Goal: Ask a question

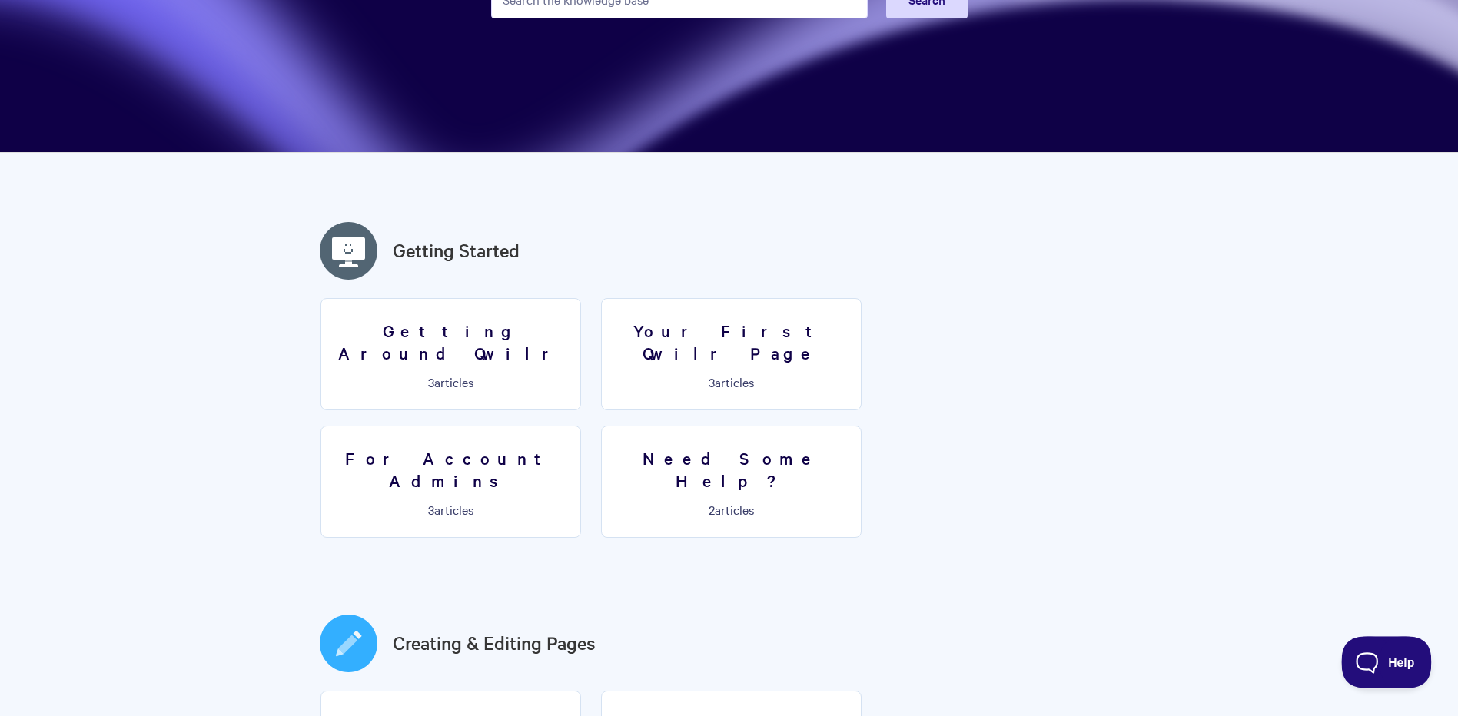
click at [1379, 659] on span "Help" at bounding box center [1381, 659] width 80 height 11
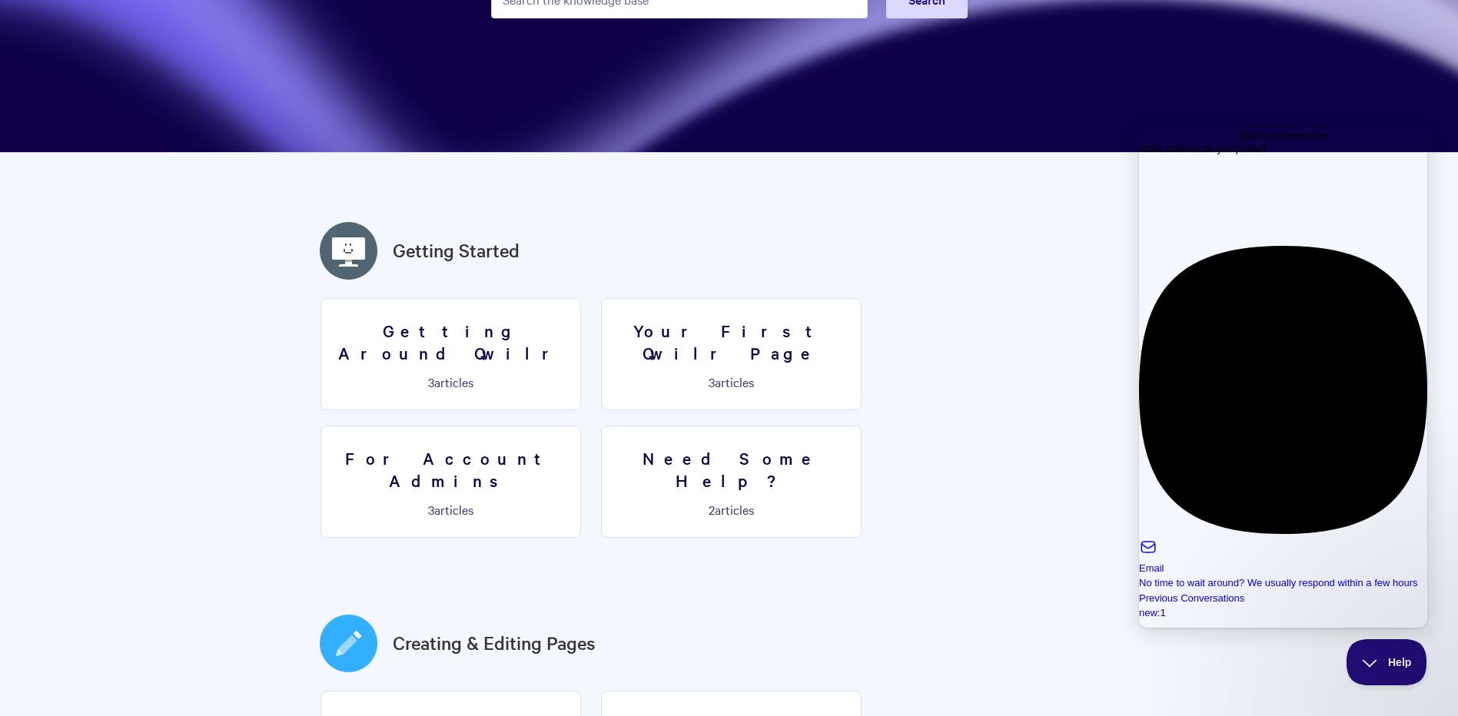
click at [1344, 605] on div "new : 1" at bounding box center [1283, 612] width 288 height 15
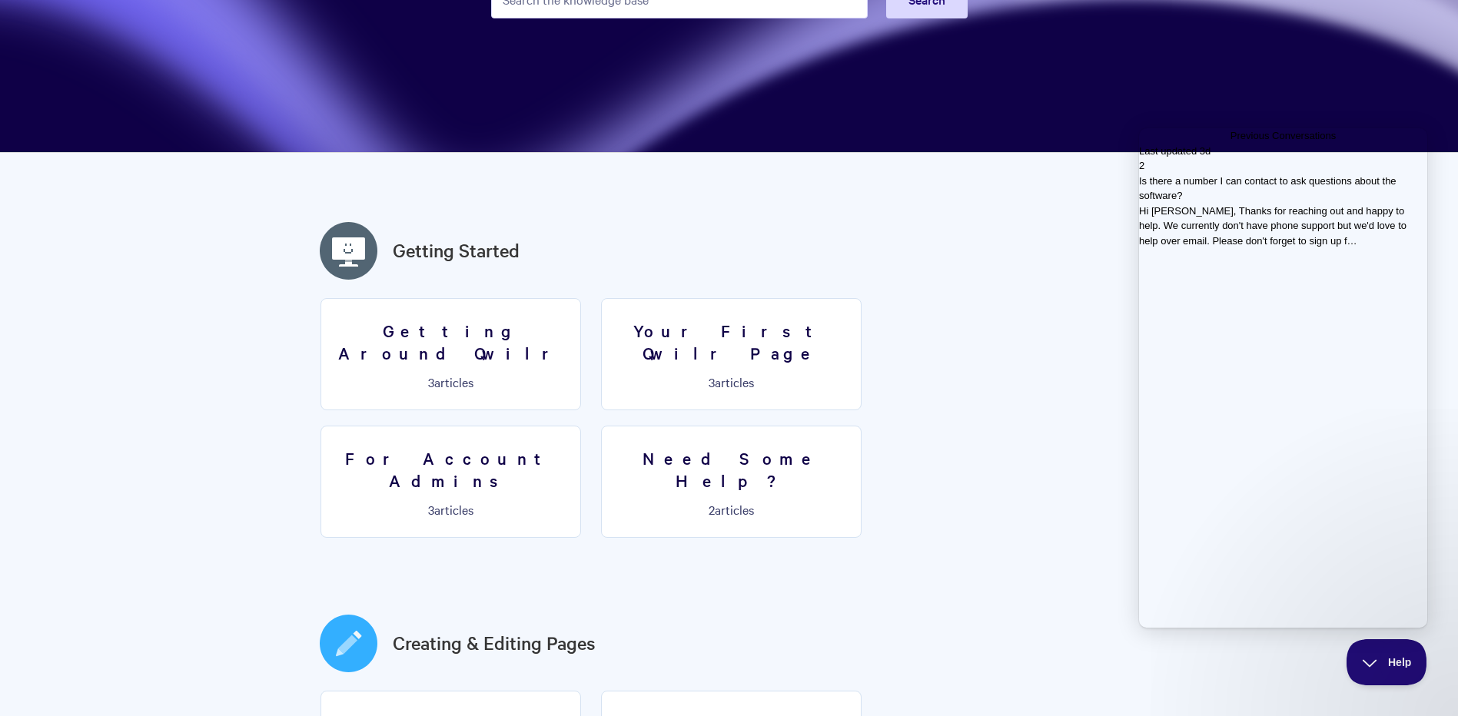
click at [1259, 247] on span "Hi [PERSON_NAME], Thanks for reaching out and happy to help. We currently don't…" at bounding box center [1272, 225] width 267 height 41
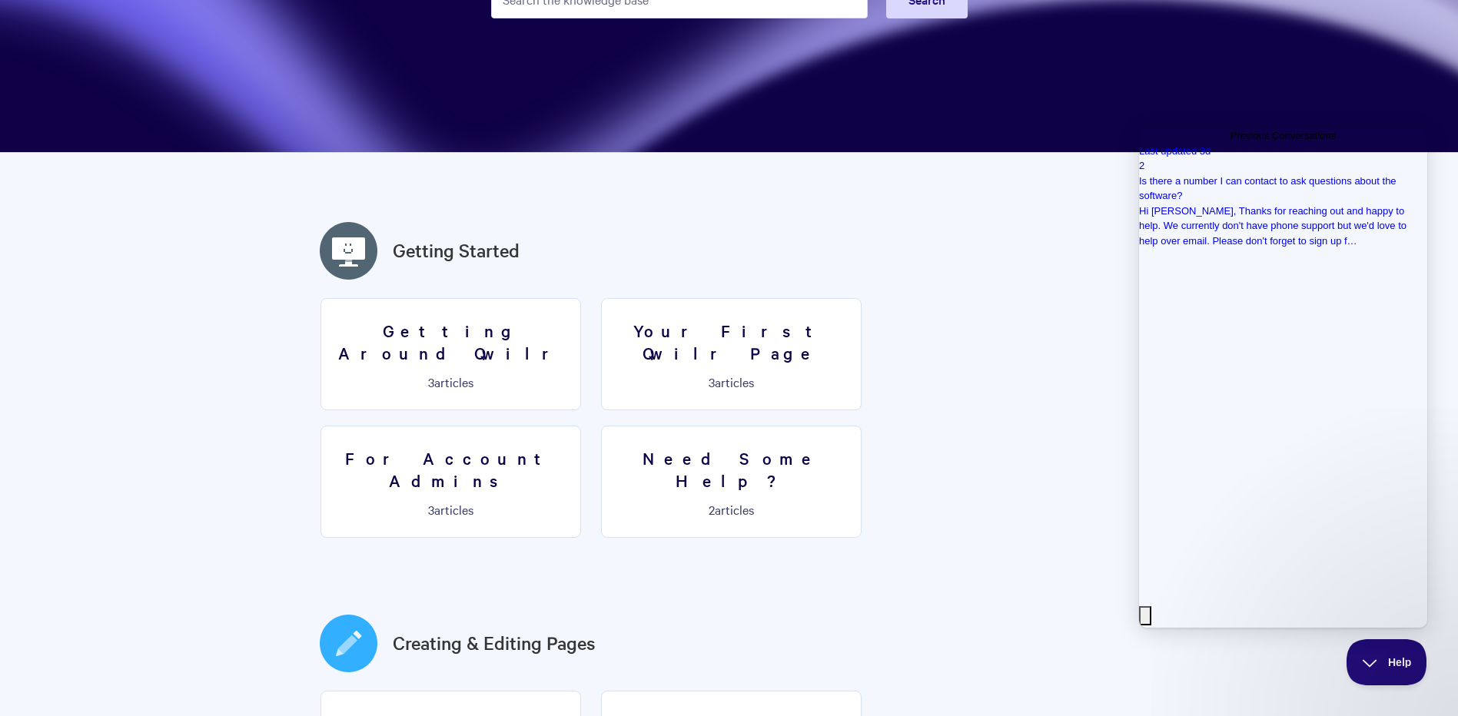
scroll to position [105, 0]
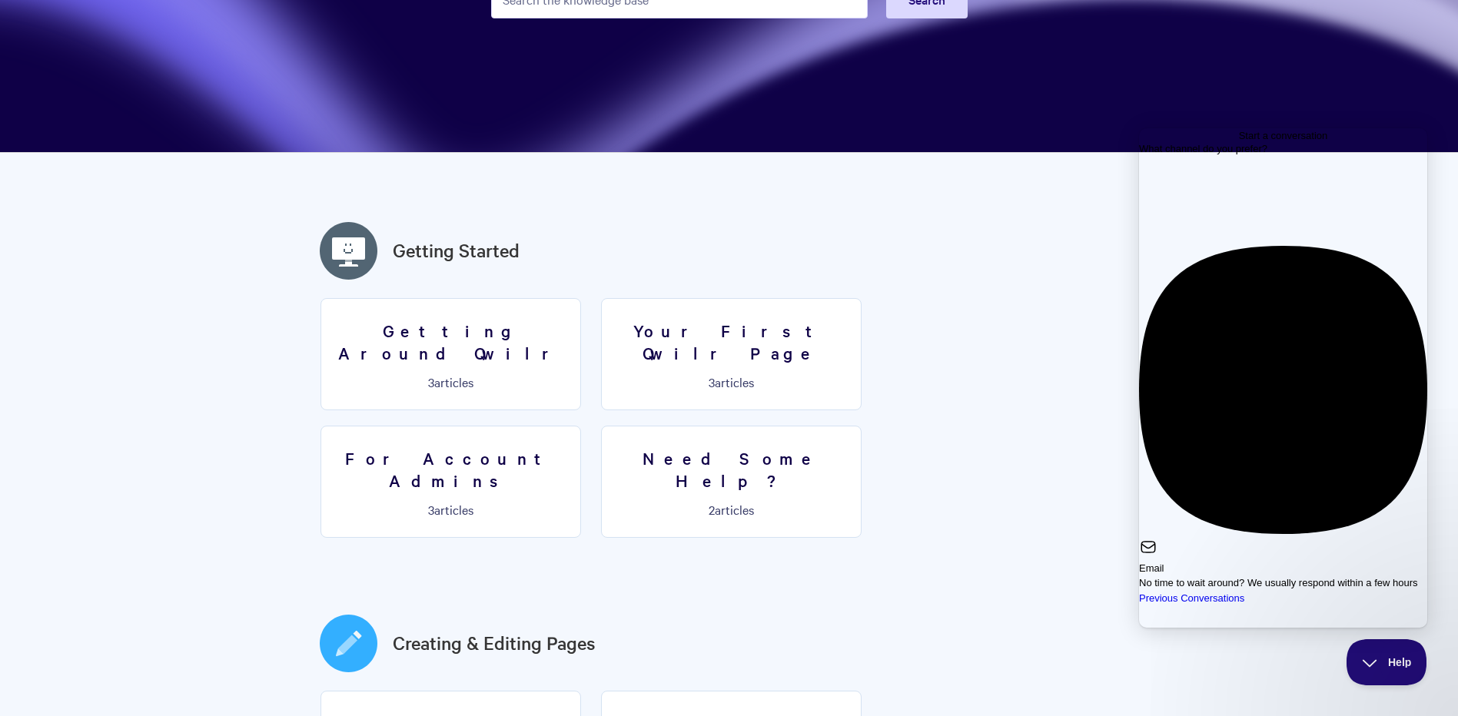
click at [1217, 561] on div "Email" at bounding box center [1283, 568] width 288 height 15
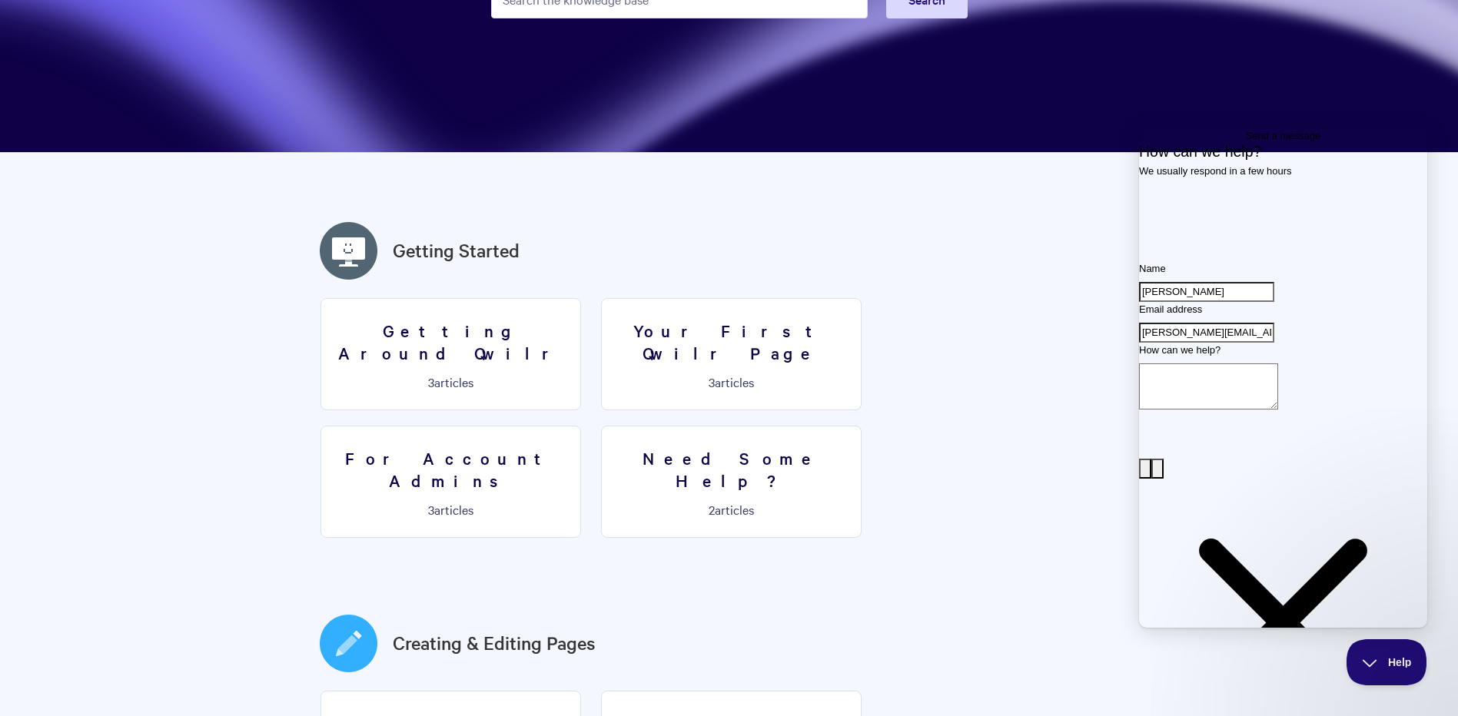
click at [1219, 410] on textarea "How can we help?" at bounding box center [1208, 386] width 139 height 46
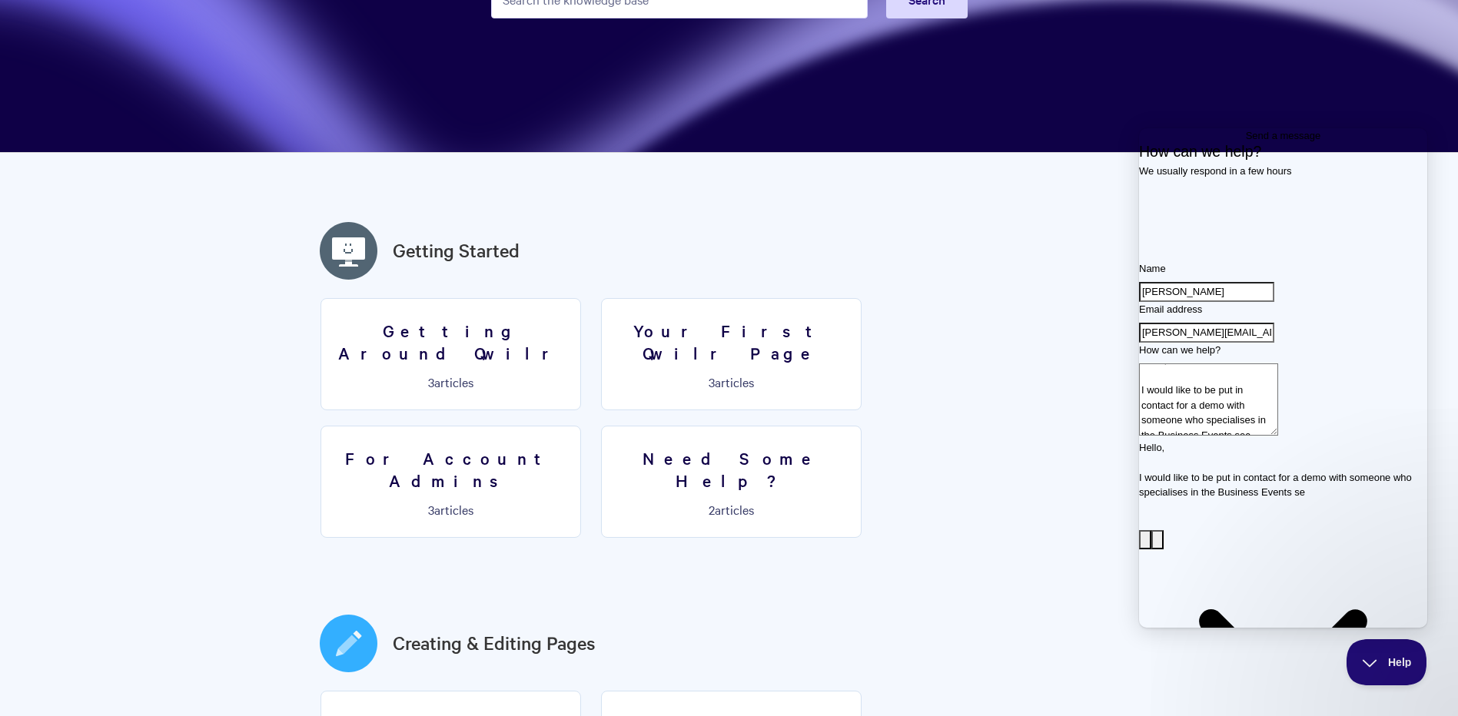
scroll to position [10, 0]
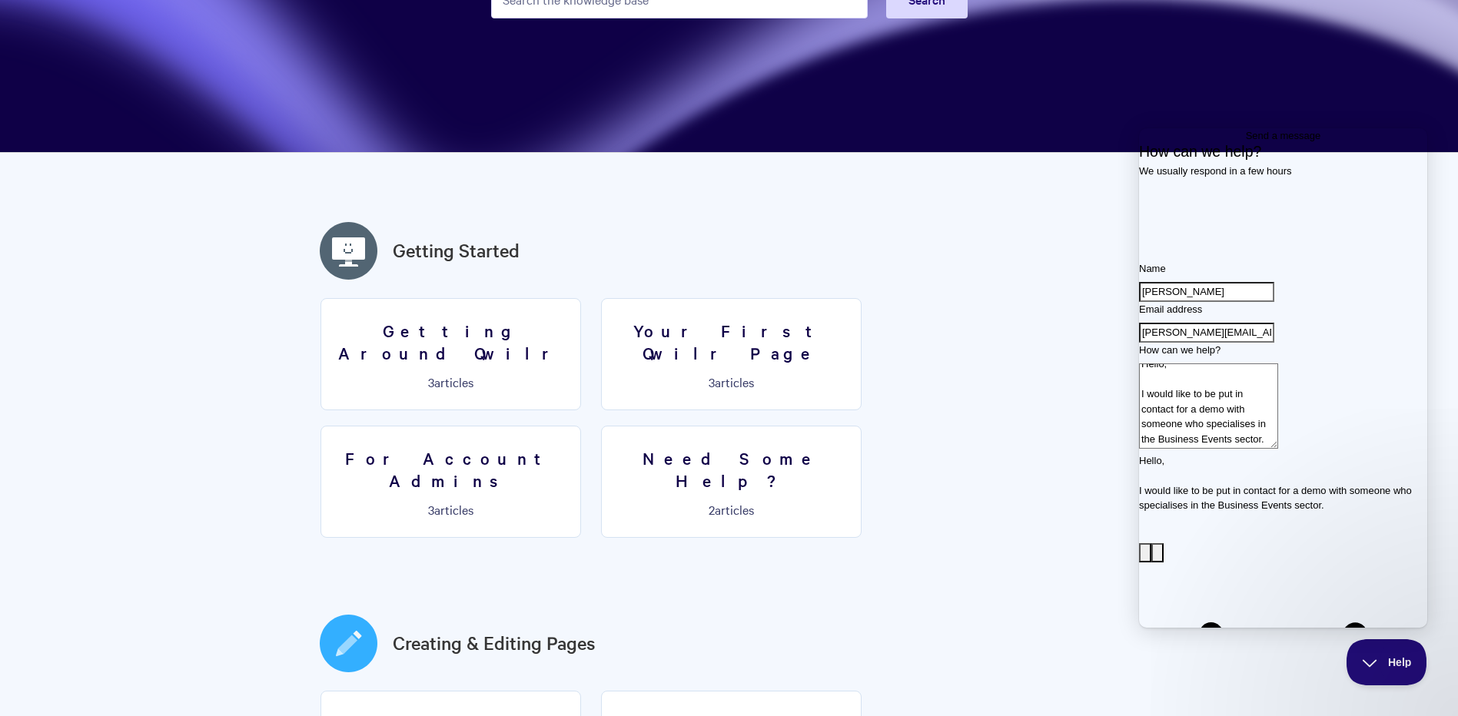
click at [1278, 449] on textarea "Hello, I would like to be put in contact for a demo with someone who specialise…" at bounding box center [1208, 405] width 139 height 85
click at [1278, 449] on textarea "Hello, I would like to be put in contact for a demo/discussion with someone who…" at bounding box center [1208, 405] width 139 height 85
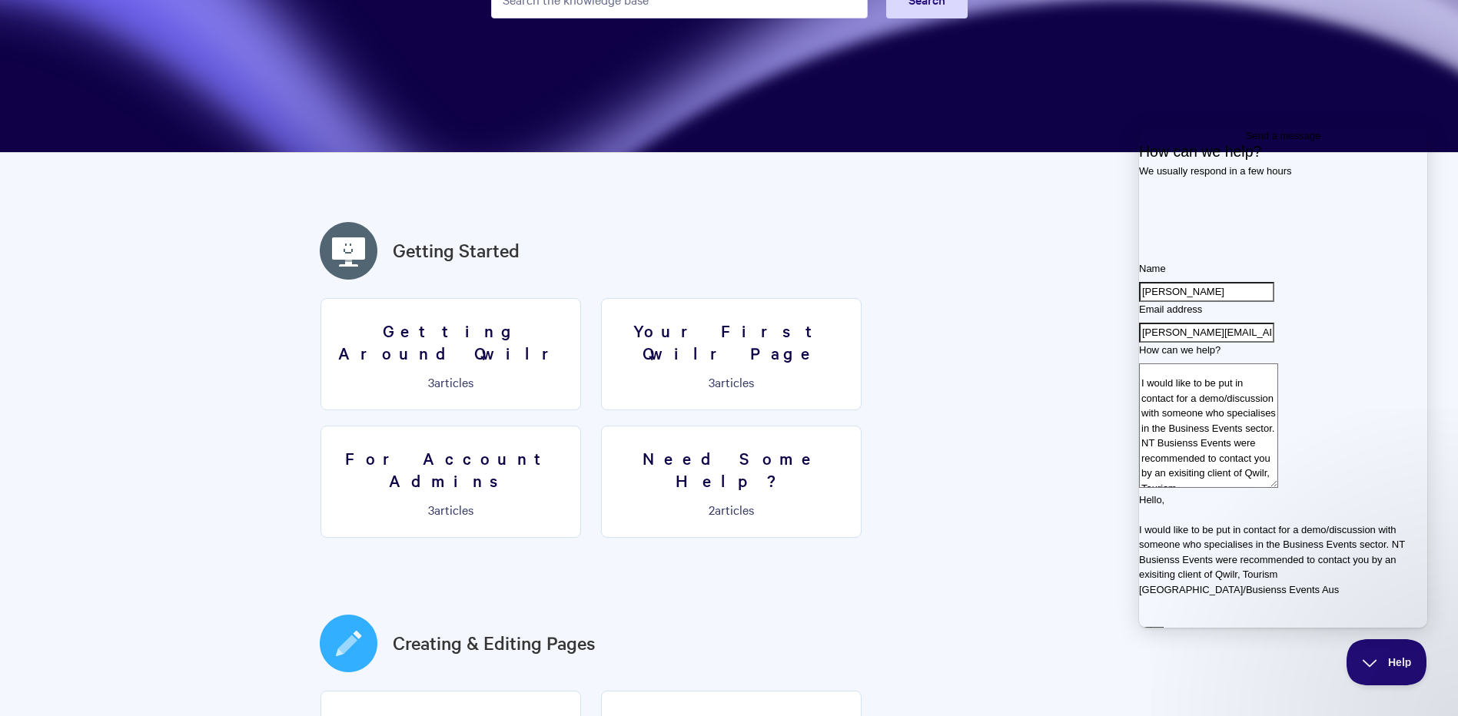
scroll to position [17, 0]
click at [1278, 488] on textarea "Hello, I would like to be put in contact for a demo/discussion with someone who…" at bounding box center [1208, 425] width 139 height 124
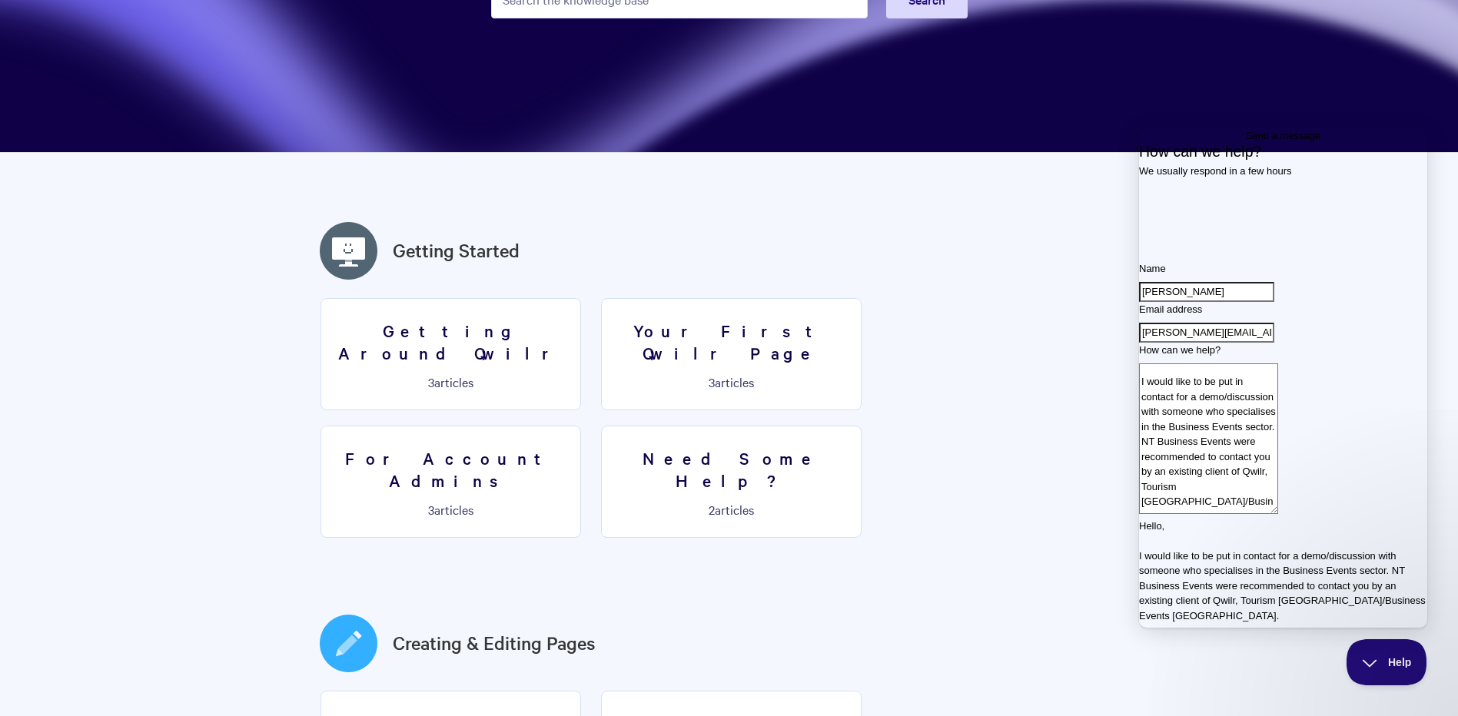
scroll to position [27, 0]
click at [1207, 522] on div "Contact form" at bounding box center [1283, 522] width 288 height 0
click at [1192, 522] on div "Contact form" at bounding box center [1283, 522] width 288 height 0
click at [1242, 517] on textarea "Hello, I would like to be put in contact for a demo/discussion with someone who…" at bounding box center [1208, 440] width 139 height 154
paste textarea "[PERSON_NAME][EMAIL_ADDRESS][PERSON_NAME][DOMAIN_NAME] / P [PHONE_NUMBER] / M […"
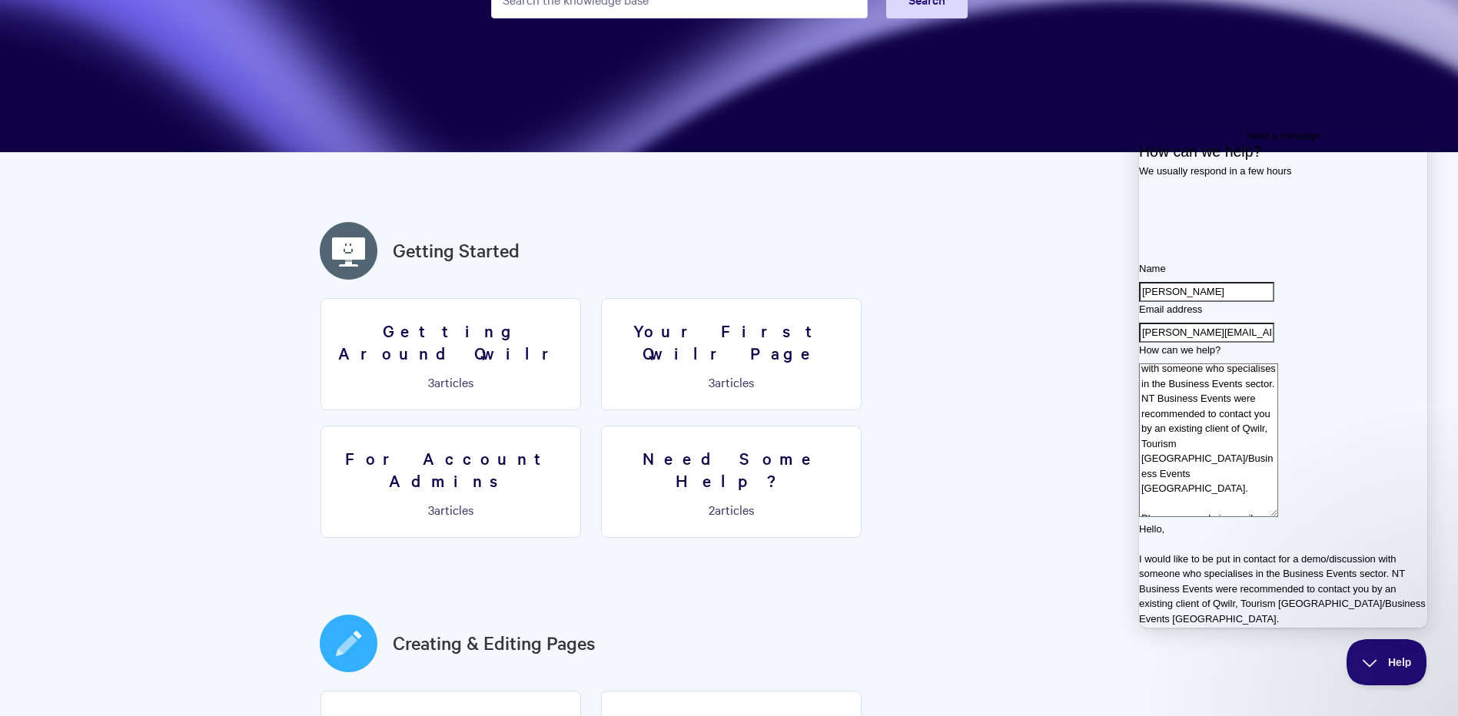
scroll to position [38, 0]
type textarea "Hello, I would like to be put in contact for a demo/discussion with someone who…"
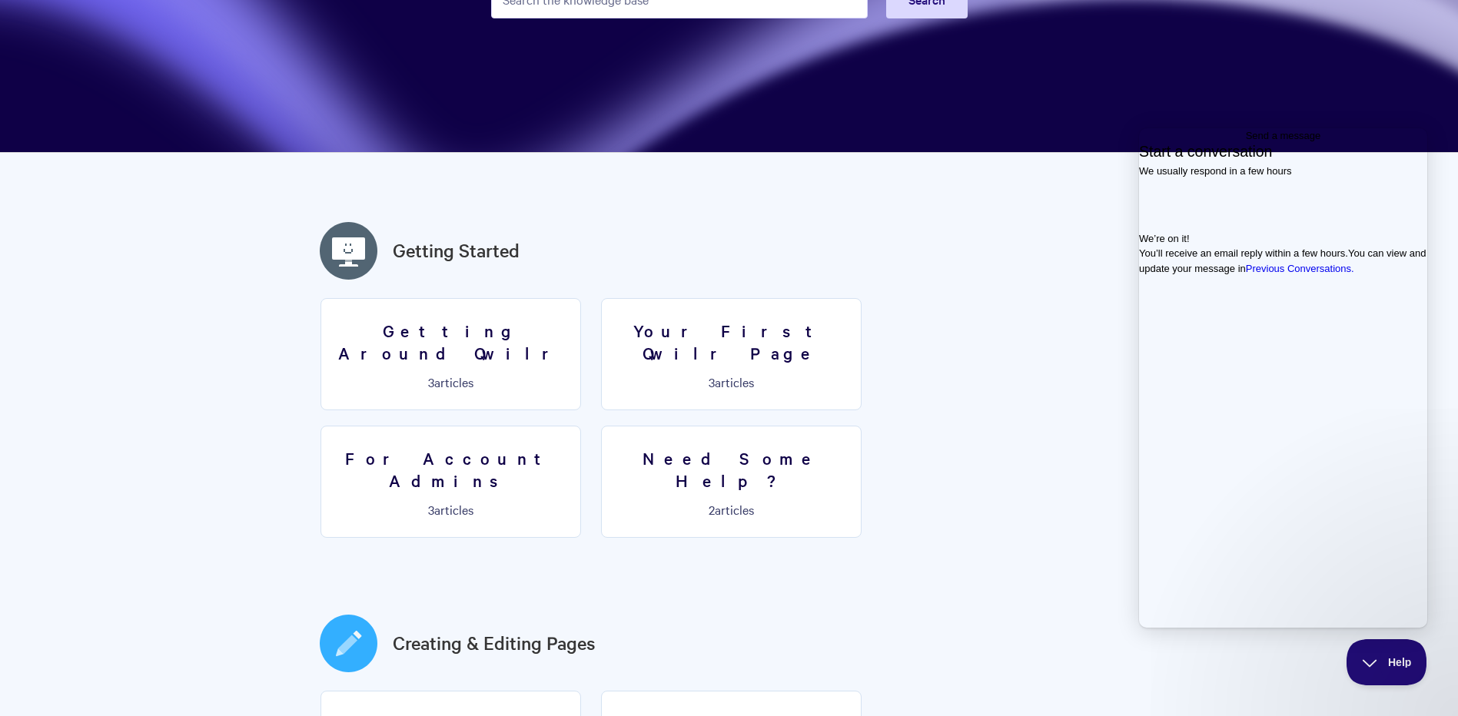
scroll to position [0, 0]
click at [1295, 277] on div "We’re on it! You’ll receive an email reply within a few hours. You can view and…" at bounding box center [1283, 253] width 288 height 45
click at [1285, 274] on link "Previous Conversations ." at bounding box center [1300, 269] width 108 height 12
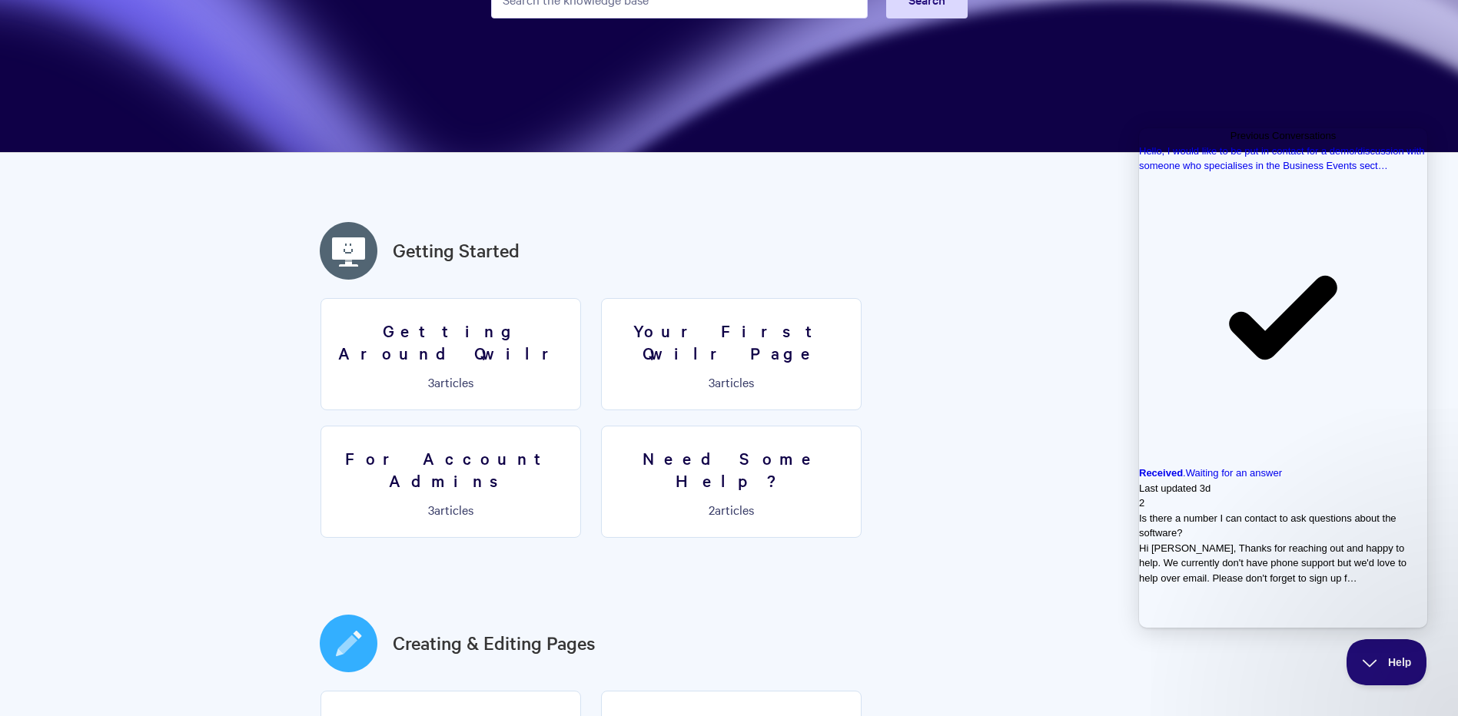
click at [1233, 542] on span "Hi [PERSON_NAME], Thanks for reaching out and happy to help. We currently don't…" at bounding box center [1272, 562] width 267 height 41
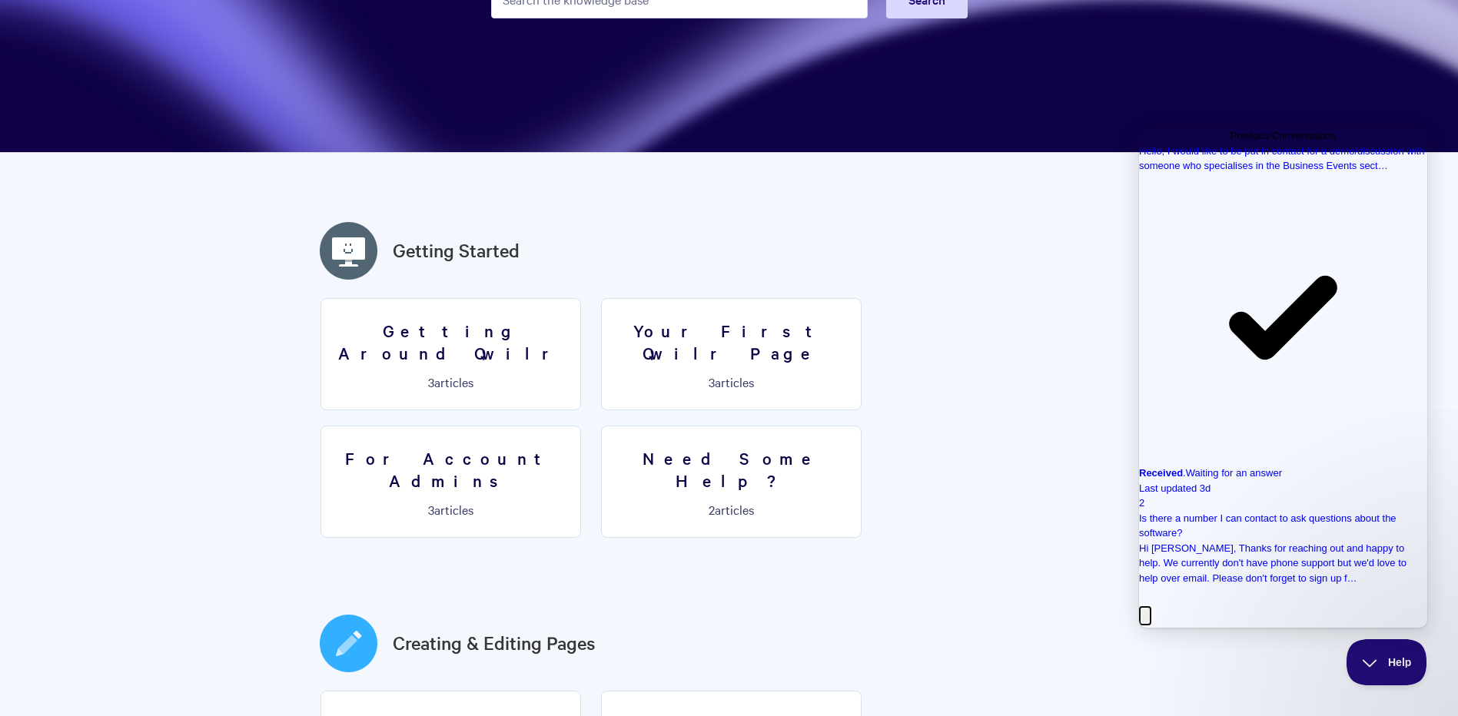
click at [1151, 606] on button "Close" at bounding box center [1145, 616] width 12 height 20
